Goal: Navigation & Orientation: Find specific page/section

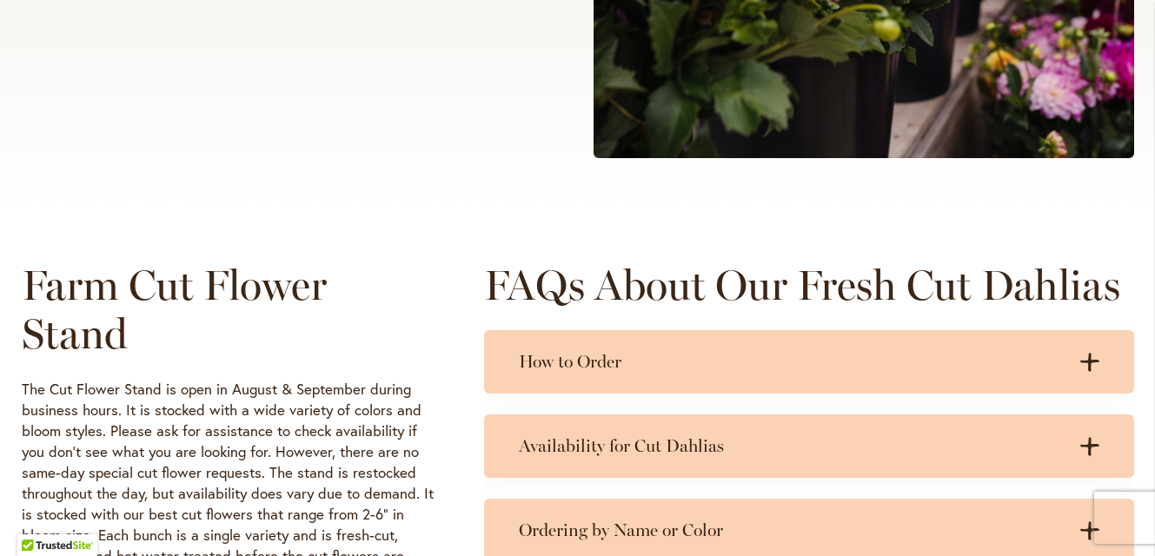
click at [265, 315] on h2 "Farm Cut Flower Stand" at bounding box center [228, 309] width 412 height 97
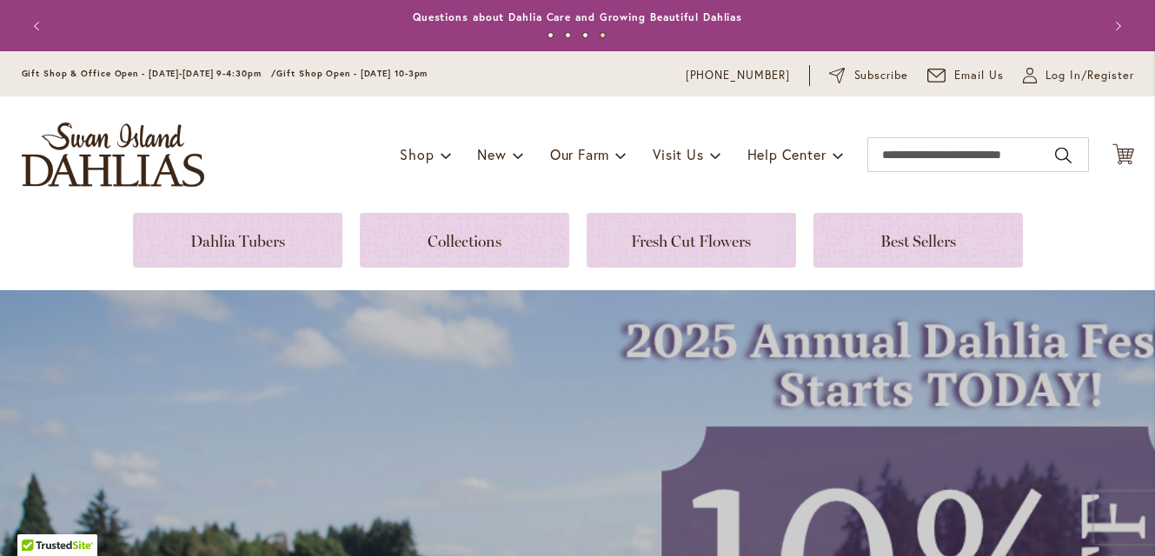
click at [343, 163] on div "Toggle Nav Shop Dahlia Tubers Collections Fresh Cut Dahlias Gardening Supplies …" at bounding box center [578, 155] width 1148 height 117
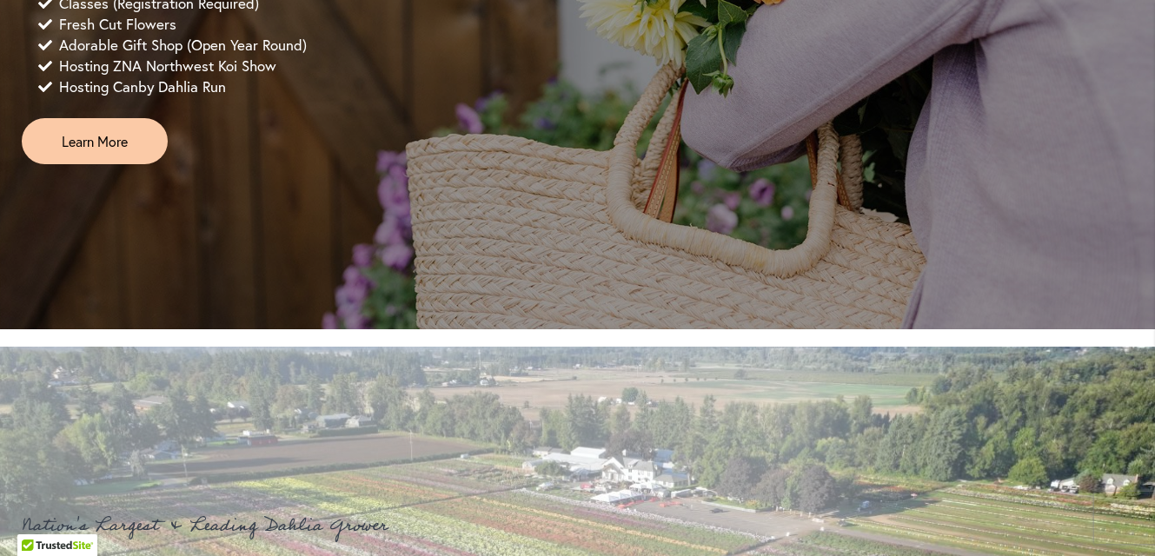
scroll to position [1589, 0]
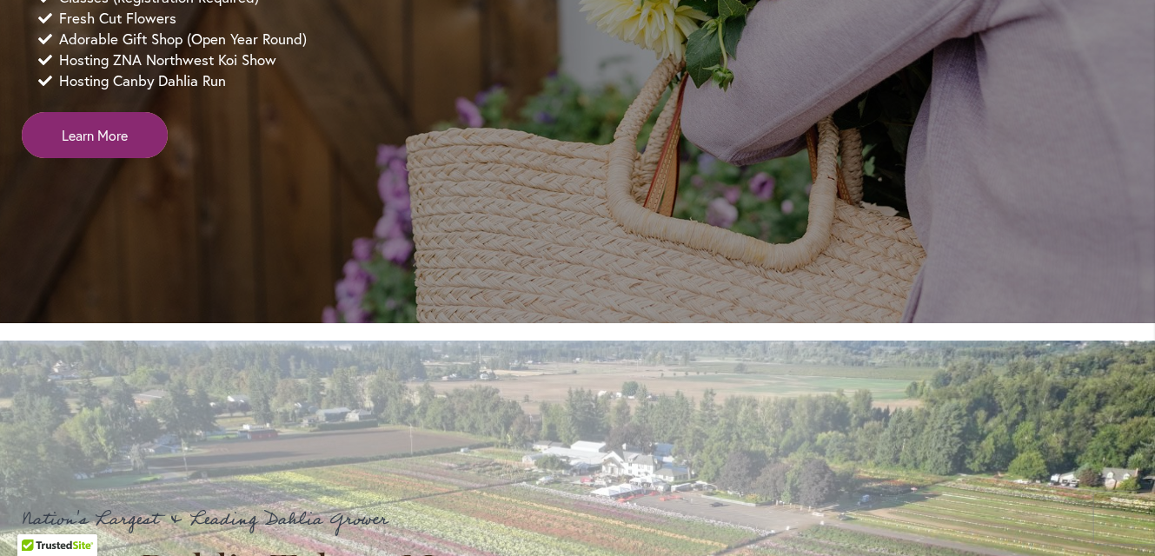
click at [110, 145] on span "Learn More" at bounding box center [95, 135] width 66 height 20
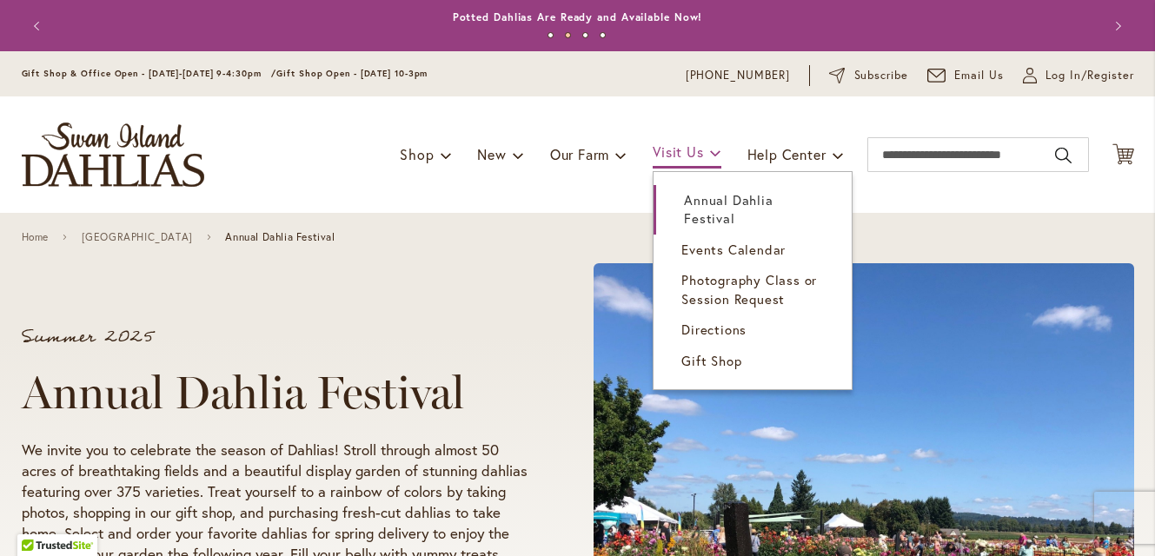
click at [658, 155] on span "Visit Us" at bounding box center [678, 152] width 50 height 18
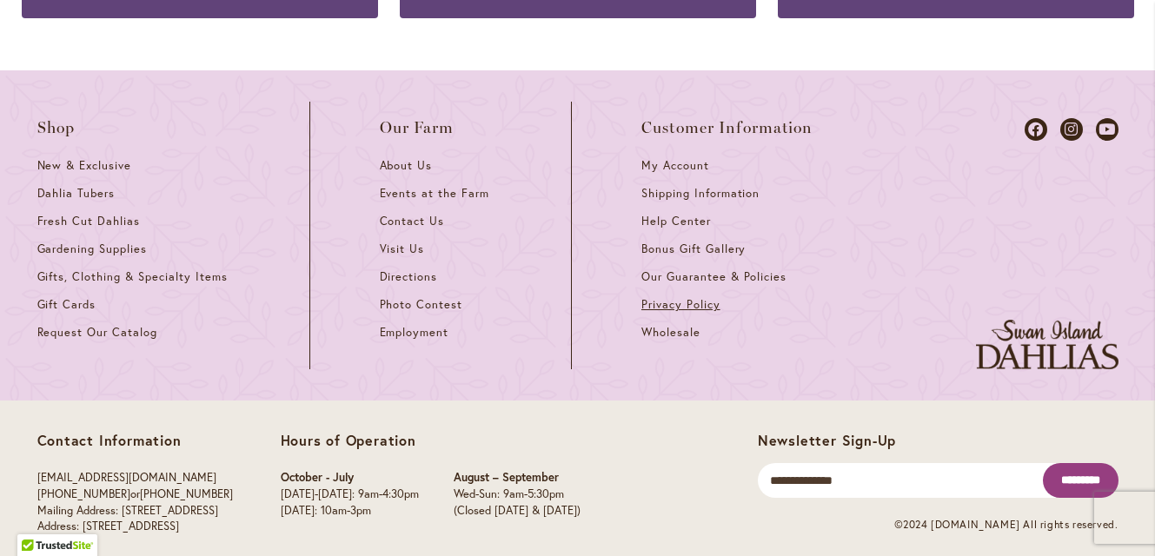
scroll to position [1856, 0]
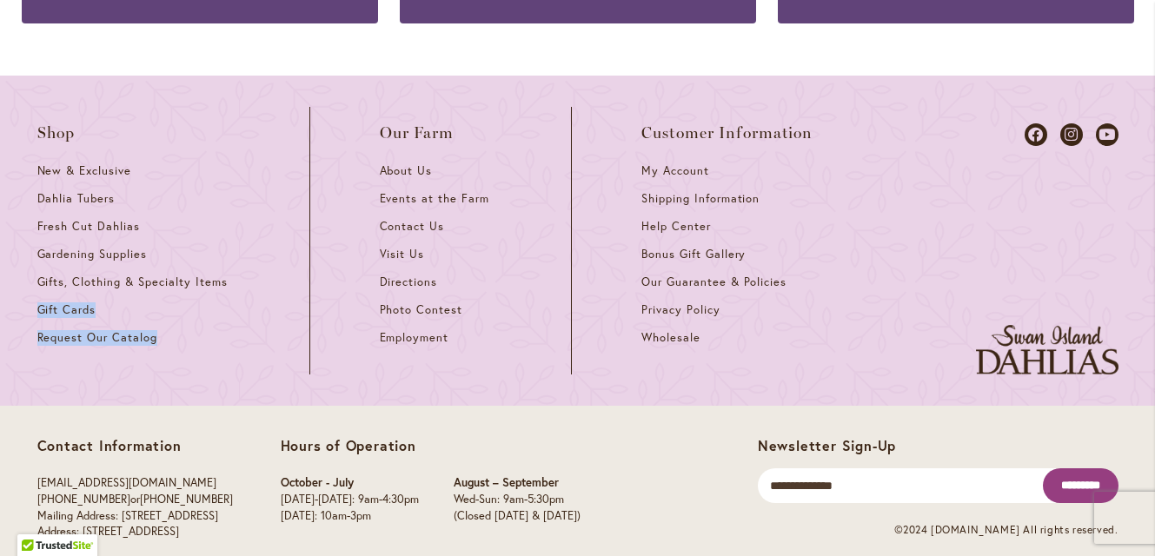
drag, startPoint x: 268, startPoint y: 323, endPoint x: 280, endPoint y: 266, distance: 57.8
click at [280, 266] on li "Shop New & Exclusive Dahlia Tubers Fresh Cut Dahlias Gardening Supplies Gifts, …" at bounding box center [173, 241] width 273 height 268
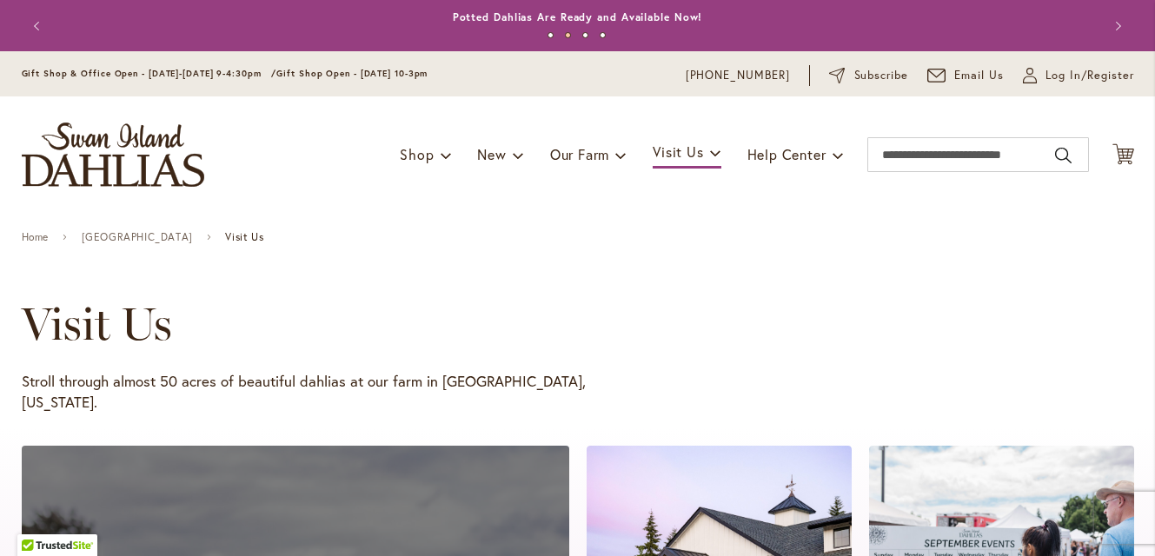
scroll to position [0, 0]
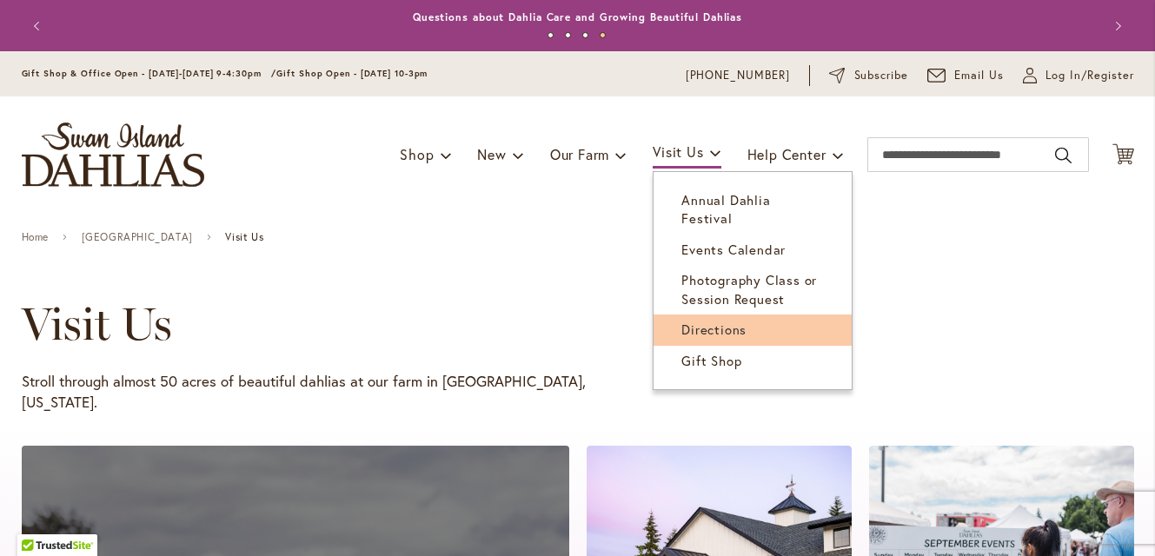
click at [684, 315] on link "Directions" at bounding box center [753, 330] width 198 height 30
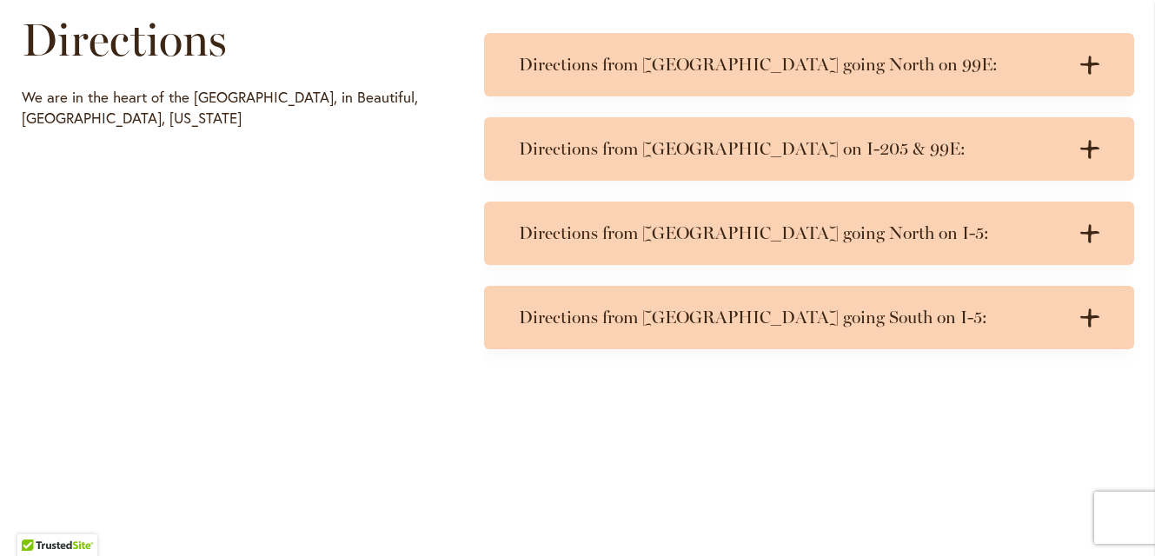
scroll to position [898, 0]
